Goal: Navigation & Orientation: Find specific page/section

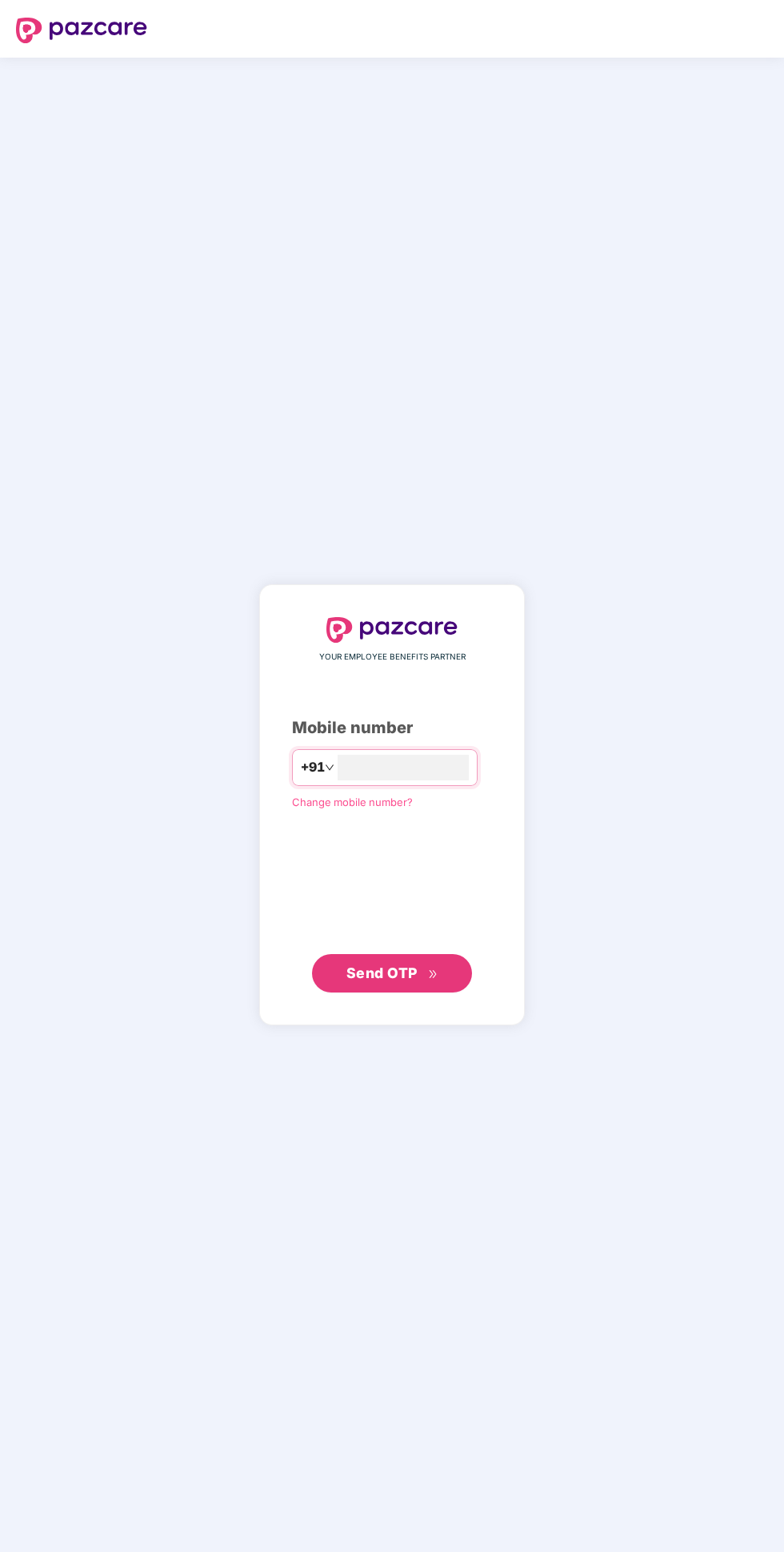
click at [452, 780] on input "number" at bounding box center [403, 767] width 131 height 26
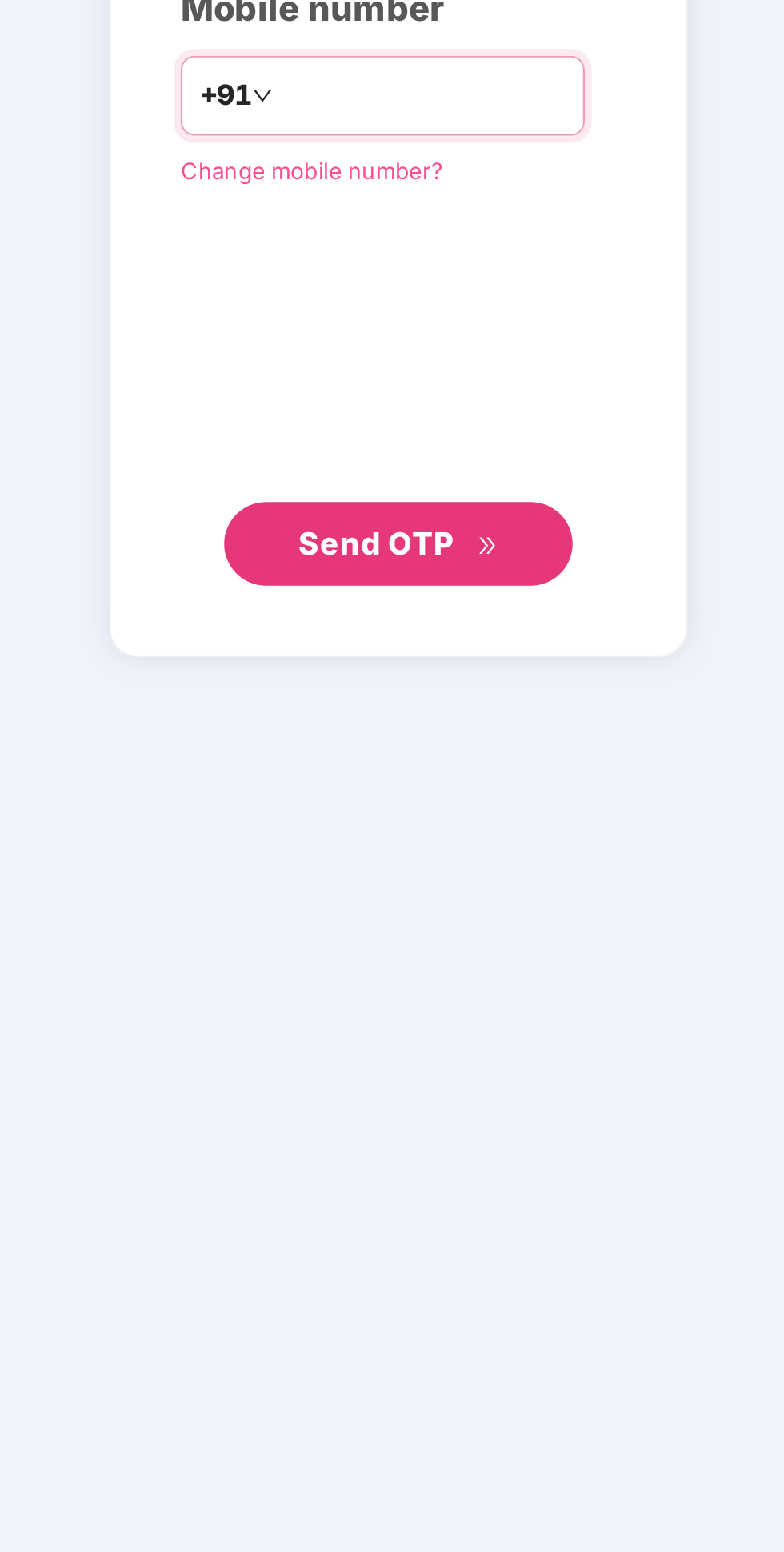
type input "**********"
click at [442, 992] on button "Send OTP" at bounding box center [392, 973] width 160 height 39
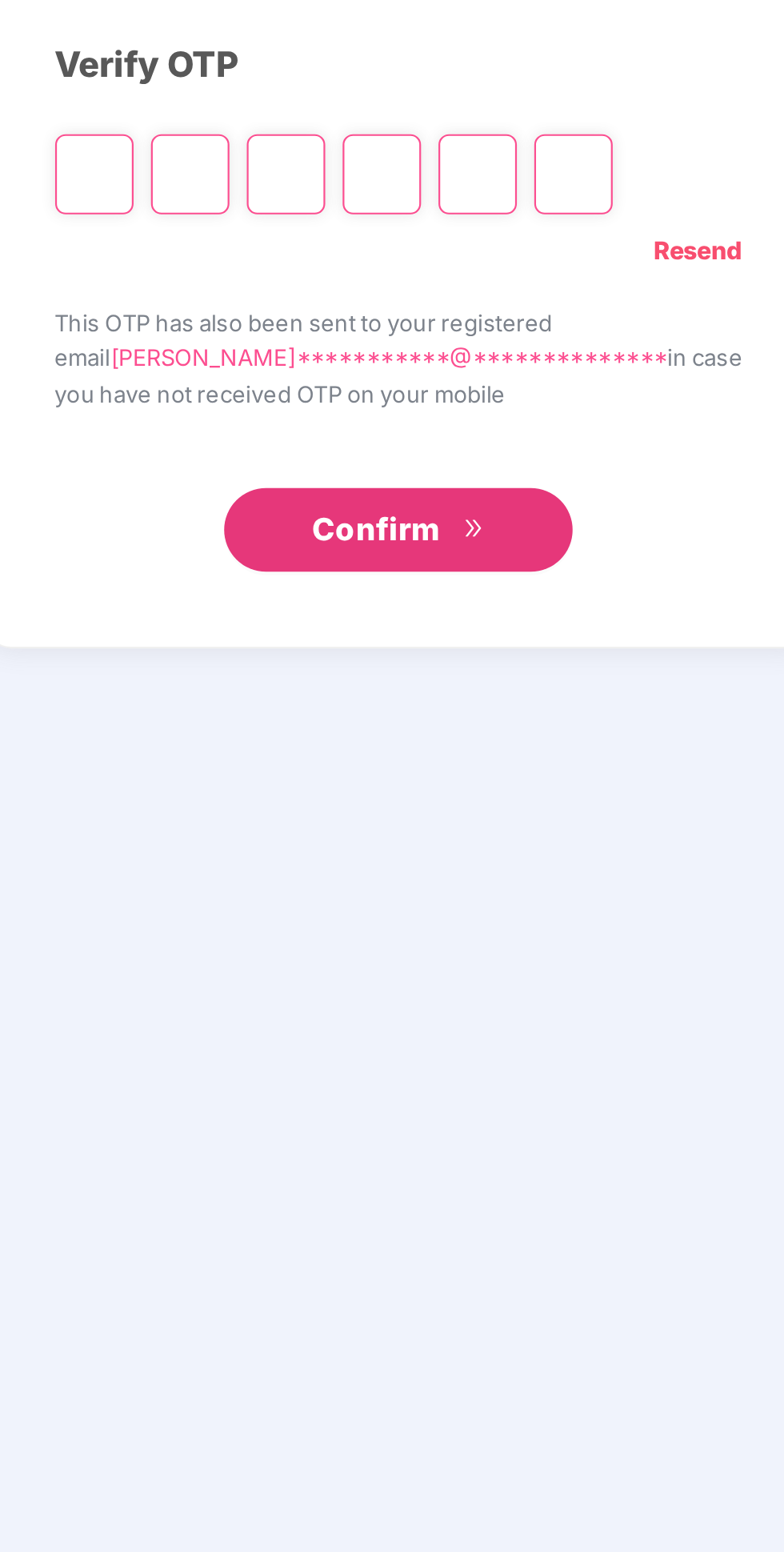
scroll to position [92, 0]
type input "*"
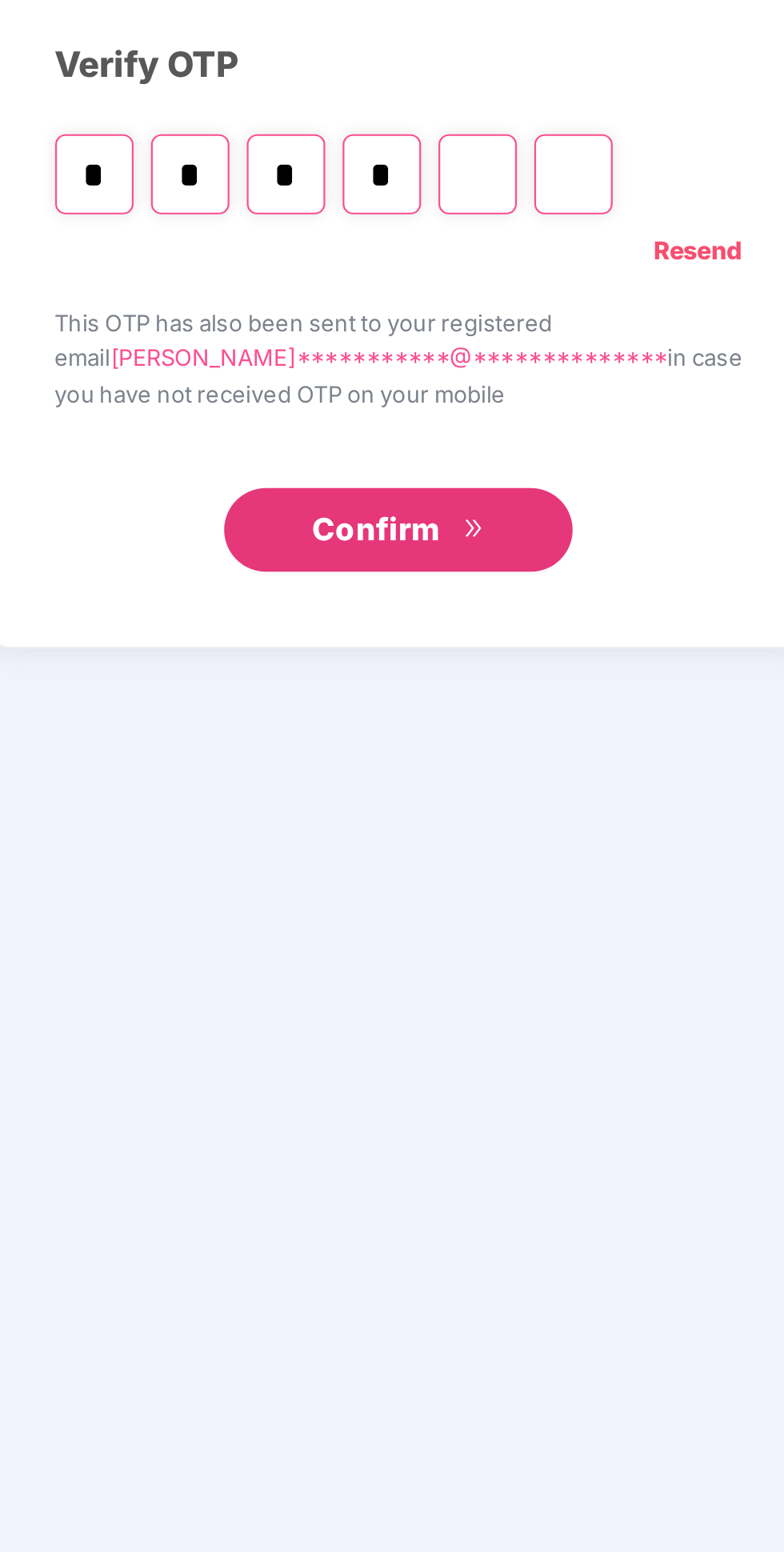
type input "*"
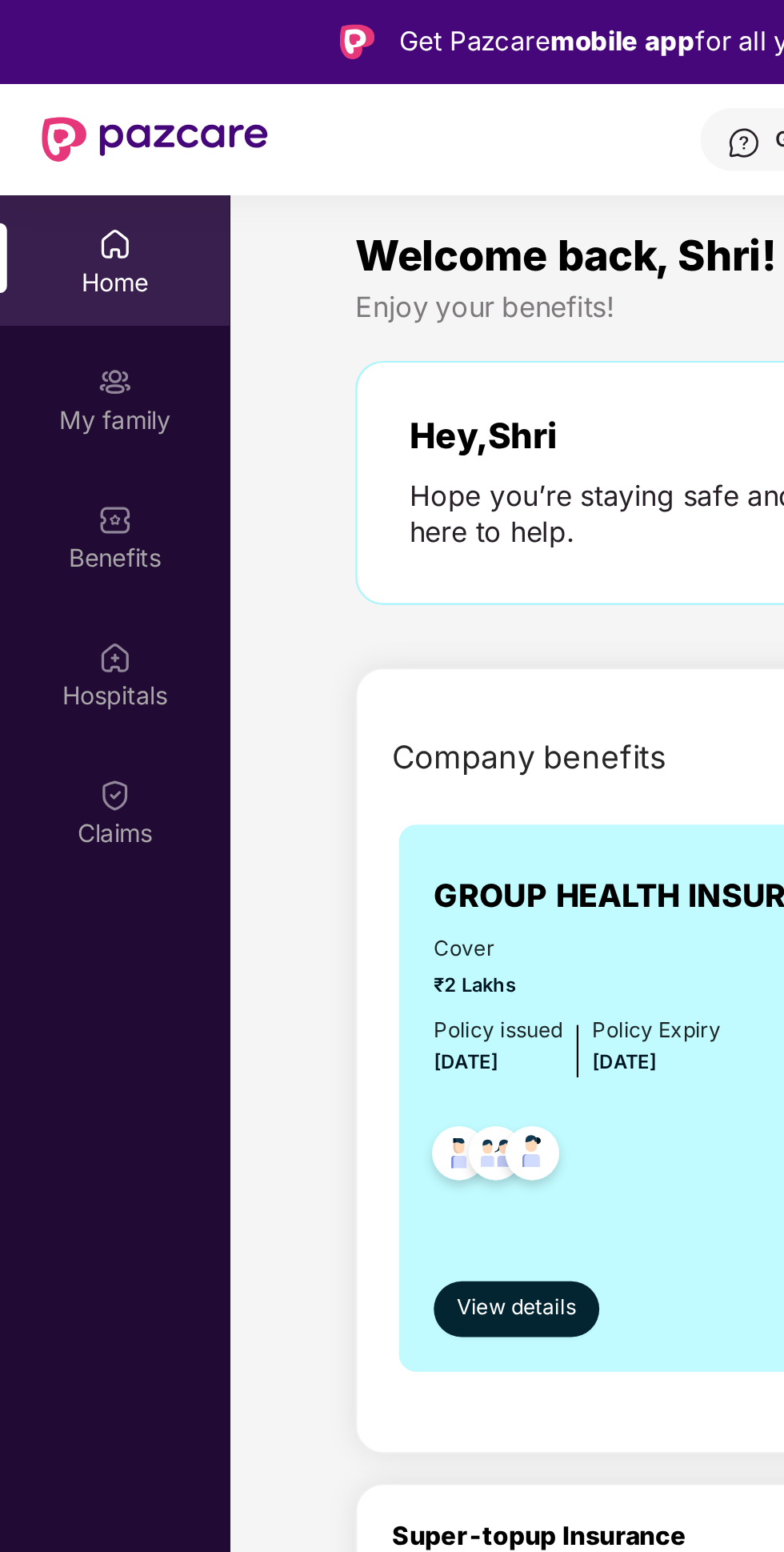
click at [55, 375] on div "Claims" at bounding box center [53, 382] width 106 height 16
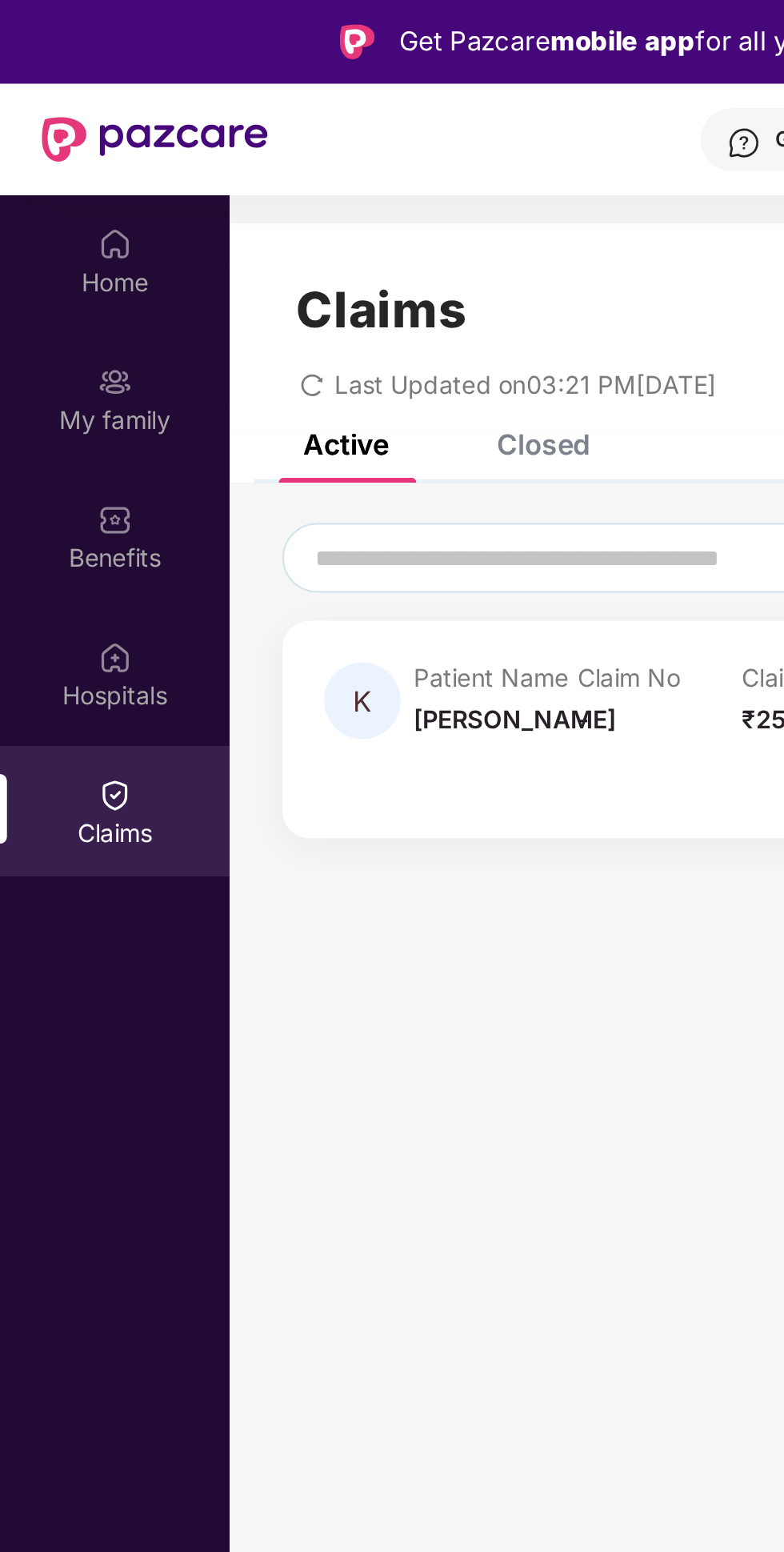
click at [71, 308] on div "Hospitals" at bounding box center [53, 309] width 106 height 60
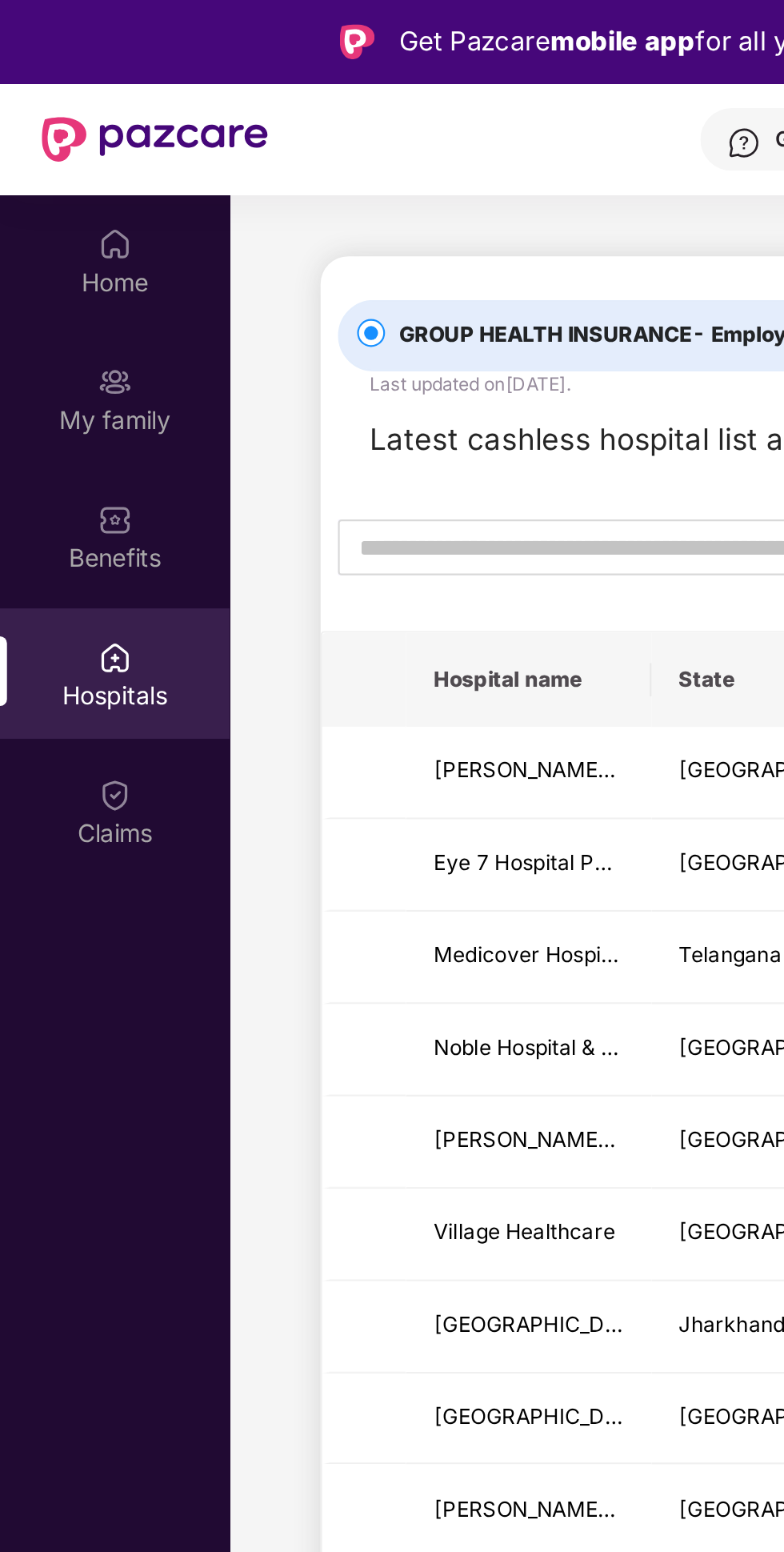
click at [69, 251] on div "Benefits" at bounding box center [53, 256] width 106 height 16
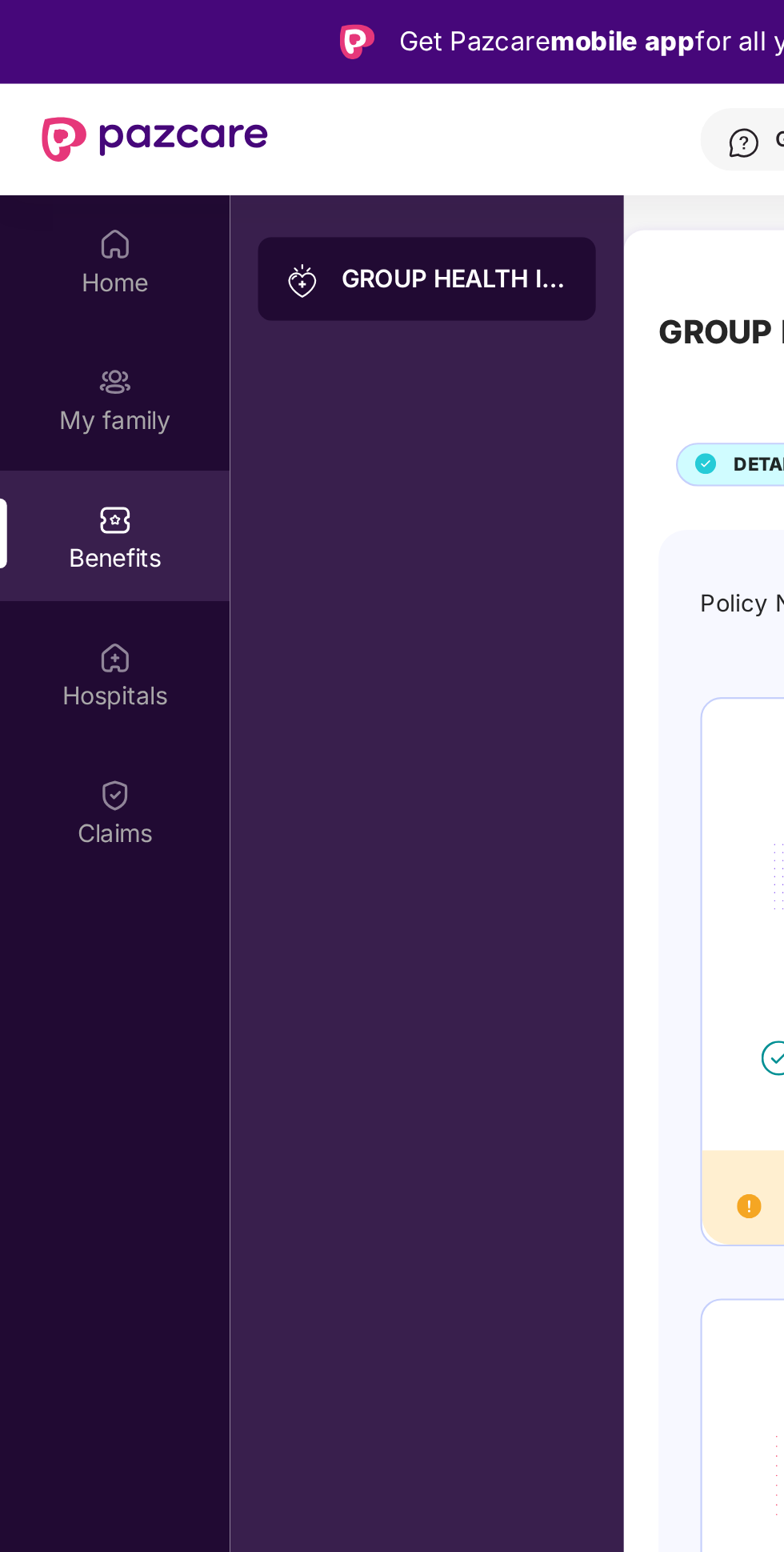
click at [73, 197] on div "My family" at bounding box center [53, 193] width 106 height 16
